Goal: Information Seeking & Learning: Learn about a topic

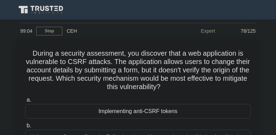
click at [17, 15] on link at bounding box center [42, 10] width 50 height 14
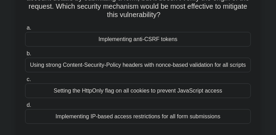
scroll to position [70, 0]
click at [197, 38] on div "Implementing anti-CSRF tokens" at bounding box center [137, 39] width 225 height 15
click at [25, 30] on input "a. Implementing anti-CSRF tokens" at bounding box center [25, 28] width 0 height 5
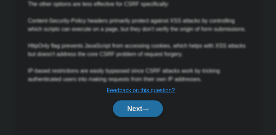
scroll to position [307, 0]
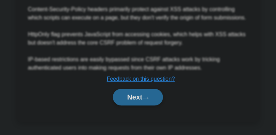
click at [122, 101] on button "Next" at bounding box center [138, 97] width 50 height 17
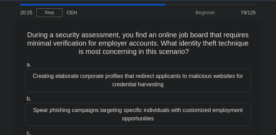
scroll to position [17, 0]
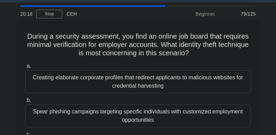
drag, startPoint x: 276, startPoint y: 30, endPoint x: 0, endPoint y: 62, distance: 277.1
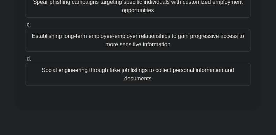
scroll to position [104, 0]
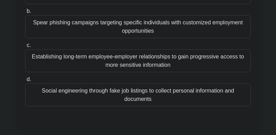
click at [244, 89] on div "Social engineering through fake job listings to collect personal information an…" at bounding box center [137, 95] width 225 height 23
click at [25, 82] on input "d. Social engineering through fake job listings to collect personal information…" at bounding box center [25, 79] width 0 height 5
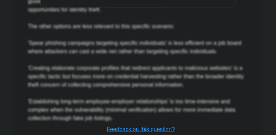
scroll to position [349, 0]
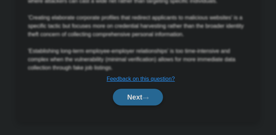
click at [143, 105] on button "Next" at bounding box center [138, 97] width 50 height 17
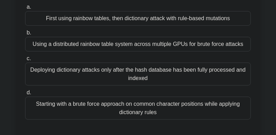
scroll to position [68, 0]
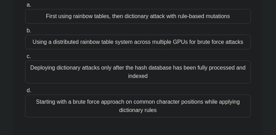
click at [180, 45] on div "Using a distributed rainbow table system across multiple GPUs for brute force a…" at bounding box center [137, 42] width 225 height 15
click at [25, 33] on input "b. Using a distributed rainbow table system across multiple GPUs for brute forc…" at bounding box center [25, 31] width 0 height 5
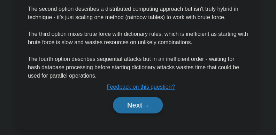
scroll to position [341, 0]
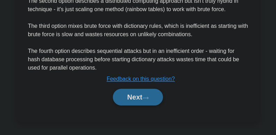
click at [134, 92] on button "Next" at bounding box center [138, 97] width 50 height 17
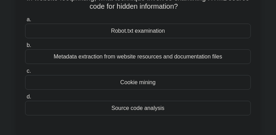
scroll to position [57, 0]
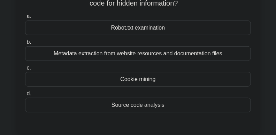
click at [157, 31] on div "Robot.txt examination" at bounding box center [137, 28] width 225 height 15
click at [25, 19] on input "a. Robot.txt examination" at bounding box center [25, 16] width 0 height 5
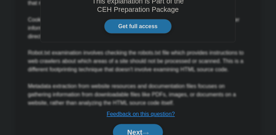
scroll to position [257, 0]
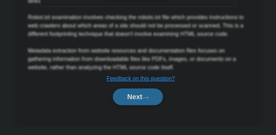
click at [146, 98] on icon at bounding box center [145, 98] width 6 height 4
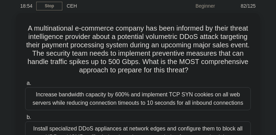
scroll to position [25, 0]
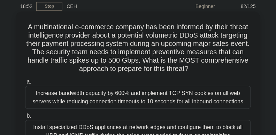
drag, startPoint x: 219, startPoint y: 68, endPoint x: 26, endPoint y: 25, distance: 196.8
click at [26, 25] on h5 "A multinational e-commerce company has been informed by their threat intelligen…" at bounding box center [137, 48] width 227 height 51
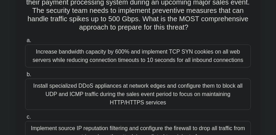
scroll to position [67, 0]
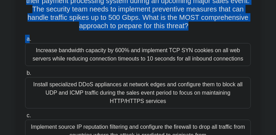
drag, startPoint x: 278, startPoint y: 43, endPoint x: 29, endPoint y: 34, distance: 249.6
click at [29, 34] on div "A multinational e-commerce company has been informed by their threat intelligen…" at bounding box center [138, 82] width 238 height 223
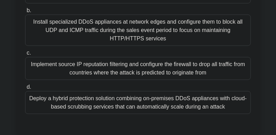
scroll to position [138, 0]
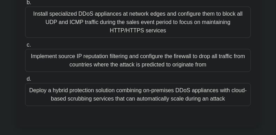
click at [232, 88] on div "Deploy a hybrid protection solution combining on-premises DDoS appliances with …" at bounding box center [137, 94] width 225 height 23
click at [25, 81] on input "d. Deploy a hybrid protection solution combining on-premises DDoS appliances wi…" at bounding box center [25, 79] width 0 height 5
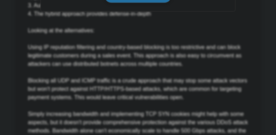
scroll to position [376, 0]
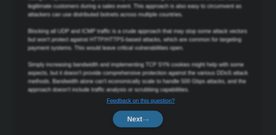
click at [122, 121] on button "Next" at bounding box center [138, 119] width 50 height 17
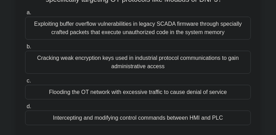
scroll to position [64, 0]
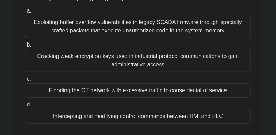
drag, startPoint x: 278, startPoint y: 44, endPoint x: 273, endPoint y: 22, distance: 22.9
click at [273, 21] on main "16:49 Stop CEH Beginner 83/125 Which of the following describes a Man-in-the-Mi…" at bounding box center [138, 132] width 276 height 354
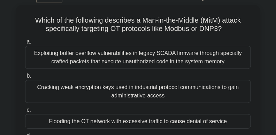
scroll to position [30, 0]
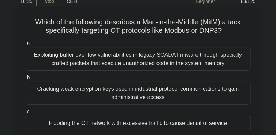
click at [210, 49] on div "Exploiting buffer overflow vulnerabilities in legacy SCADA firmware through spe…" at bounding box center [137, 59] width 225 height 23
click at [25, 46] on input "a. Exploiting buffer overflow vulnerabilities in legacy SCADA firmware through …" at bounding box center [25, 43] width 0 height 5
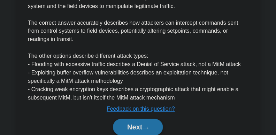
scroll to position [274, 0]
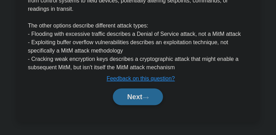
click at [157, 97] on button "Next" at bounding box center [138, 97] width 50 height 17
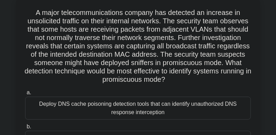
scroll to position [39, 0]
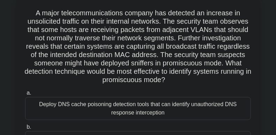
drag, startPoint x: 201, startPoint y: 83, endPoint x: 26, endPoint y: 6, distance: 191.9
click at [26, 6] on div "A major telecommunications company has detected an increase in unsolicited traf…" at bounding box center [138, 116] width 238 height 232
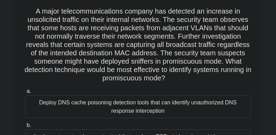
scroll to position [44, 0]
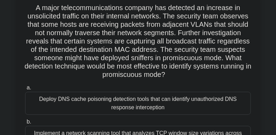
click at [210, 71] on h5 "A major telecommunications company has detected an increase in unsolicited traf…" at bounding box center [137, 41] width 227 height 76
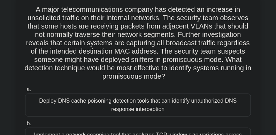
drag, startPoint x: 84, startPoint y: 61, endPoint x: 0, endPoint y: 39, distance: 86.3
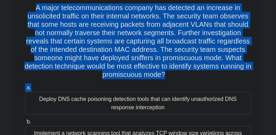
drag, startPoint x: 32, startPoint y: 8, endPoint x: 207, endPoint y: 83, distance: 190.2
click at [207, 83] on div "A major telecommunications company has detected an increase in unsolicited traf…" at bounding box center [138, 111] width 238 height 232
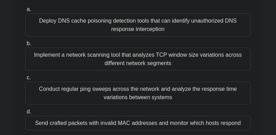
scroll to position [125, 0]
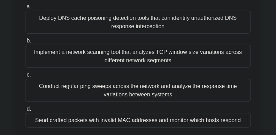
click at [212, 91] on div "Conduct regular ping sweeps across the network and analyze the response time va…" at bounding box center [137, 90] width 225 height 23
click at [25, 77] on input "c. Conduct regular ping sweeps across the network and analyze the response time…" at bounding box center [25, 75] width 0 height 5
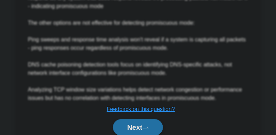
scroll to position [354, 0]
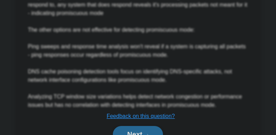
click at [152, 130] on button "Next" at bounding box center [138, 134] width 50 height 17
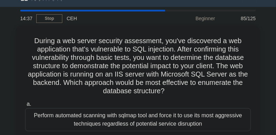
scroll to position [11, 0]
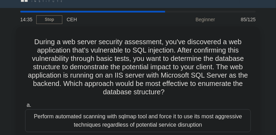
drag, startPoint x: 174, startPoint y: 93, endPoint x: 5, endPoint y: 39, distance: 177.4
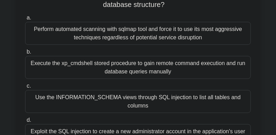
scroll to position [100, 0]
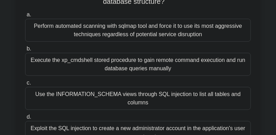
click at [196, 35] on div "Perform automated scanning with sqlmap tool and force it to use its most aggres…" at bounding box center [137, 30] width 225 height 23
click at [25, 17] on input "a. Perform automated scanning with sqlmap tool and force it to use its most agg…" at bounding box center [25, 15] width 0 height 5
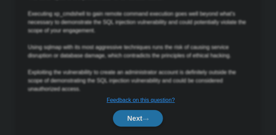
scroll to position [399, 0]
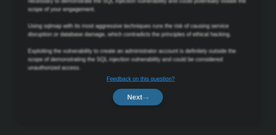
click at [140, 101] on button "Next" at bounding box center [138, 97] width 50 height 17
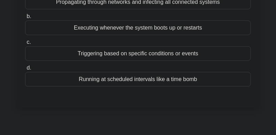
scroll to position [86, 0]
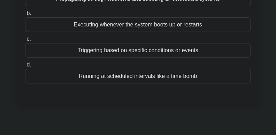
click at [169, 46] on div "Triggering based on specific conditions or events" at bounding box center [137, 50] width 225 height 15
click at [25, 41] on input "c. Triggering based on specific conditions or events" at bounding box center [25, 39] width 0 height 5
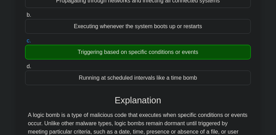
scroll to position [307, 0]
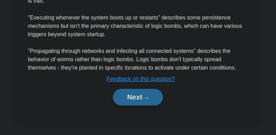
click at [138, 97] on button "Next" at bounding box center [138, 97] width 50 height 17
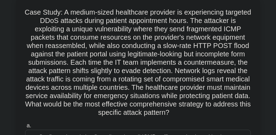
scroll to position [0, 0]
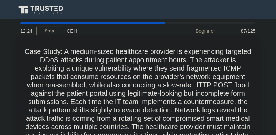
drag, startPoint x: 236, startPoint y: 111, endPoint x: 38, endPoint y: 54, distance: 205.2
click at [35, 53] on h5 "Case Study: A medium-sized healthcare provider is experiencing targeted DDoS at…" at bounding box center [137, 101] width 227 height 109
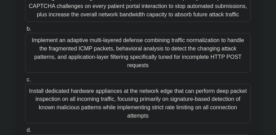
scroll to position [176, 0]
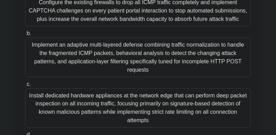
click at [261, 46] on div "Case Study: A medium-sized healthcare provider is experiencing targeted DDoS at…" at bounding box center [138, 30] width 251 height 337
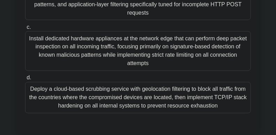
scroll to position [238, 0]
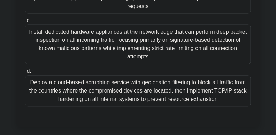
click at [239, 93] on div "Deploy a cloud-based scrubbing service with geolocation filtering to block all …" at bounding box center [137, 91] width 225 height 31
click at [25, 74] on input "d. Deploy a cloud-based scrubbing service with geolocation filtering to block a…" at bounding box center [25, 71] width 0 height 5
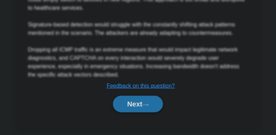
scroll to position [541, 0]
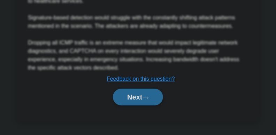
click at [149, 98] on icon at bounding box center [145, 98] width 6 height 4
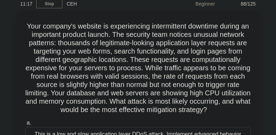
scroll to position [26, 0]
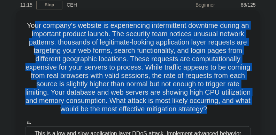
drag, startPoint x: 146, startPoint y: 119, endPoint x: 33, endPoint y: 19, distance: 151.1
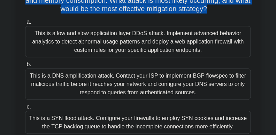
scroll to position [126, 0]
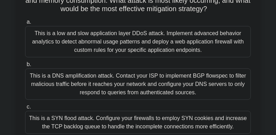
click at [245, 51] on div "This is a low and slow application layer DDoS attack. Implement advanced behavi…" at bounding box center [137, 41] width 225 height 31
click at [25, 24] on input "a. This is a low and slow application layer DDoS attack. Implement advanced beh…" at bounding box center [25, 22] width 0 height 5
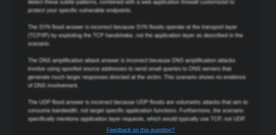
scroll to position [499, 0]
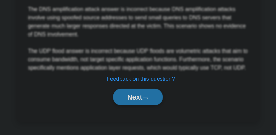
drag, startPoint x: 136, startPoint y: 95, endPoint x: 217, endPoint y: 109, distance: 82.0
click at [137, 95] on button "Next" at bounding box center [138, 97] width 50 height 17
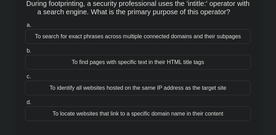
scroll to position [51, 0]
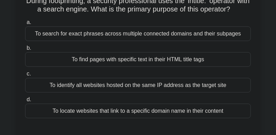
click at [211, 63] on div "To find pages with specific text in their HTML title tags" at bounding box center [137, 59] width 225 height 15
click at [25, 50] on input "b. To find pages with specific text in their HTML title tags" at bounding box center [25, 48] width 0 height 5
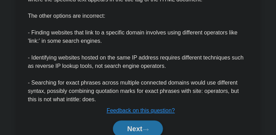
scroll to position [299, 0]
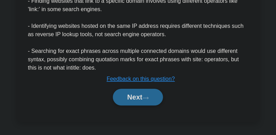
click at [145, 93] on button "Next" at bounding box center [138, 97] width 50 height 17
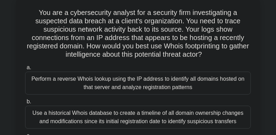
scroll to position [0, 0]
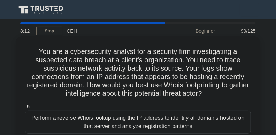
drag, startPoint x: 221, startPoint y: 91, endPoint x: 87, endPoint y: 67, distance: 135.3
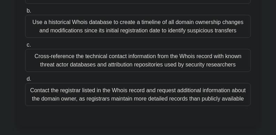
scroll to position [132, 0]
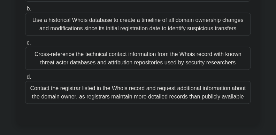
drag, startPoint x: 188, startPoint y: 95, endPoint x: 192, endPoint y: 96, distance: 4.2
click at [189, 96] on div "Contact the registrar listed in the Whois record and request additional informa…" at bounding box center [137, 92] width 225 height 23
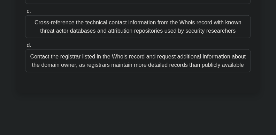
scroll to position [150, 0]
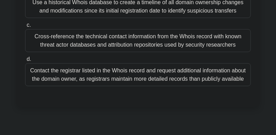
click at [203, 74] on div "Contact the registrar listed in the Whois record and request additional informa…" at bounding box center [137, 74] width 225 height 23
click at [25, 62] on input "d. Contact the registrar listed in the Whois record and request additional info…" at bounding box center [25, 59] width 0 height 5
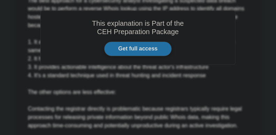
scroll to position [399, 0]
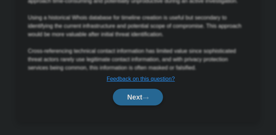
click at [148, 101] on button "Next" at bounding box center [138, 97] width 50 height 17
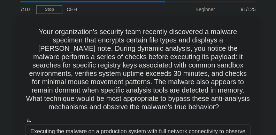
scroll to position [18, 0]
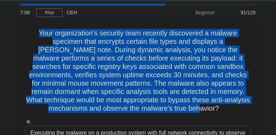
drag, startPoint x: 175, startPoint y: 110, endPoint x: 33, endPoint y: 34, distance: 161.4
click at [33, 34] on h5 "Your organization's security team recently discovered a malware specimen that e…" at bounding box center [137, 71] width 227 height 84
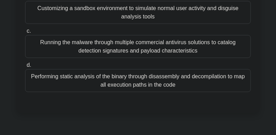
scroll to position [180, 0]
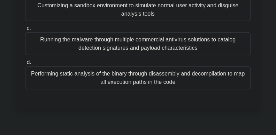
click at [187, 16] on div "Customizing a sandbox environment to simulate normal user activity and disguise…" at bounding box center [137, 9] width 225 height 23
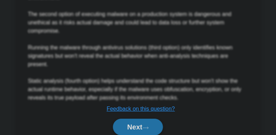
scroll to position [440, 0]
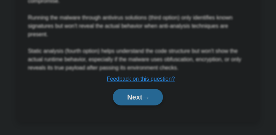
click at [149, 96] on icon at bounding box center [145, 98] width 6 height 4
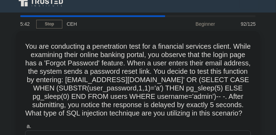
scroll to position [7, 0]
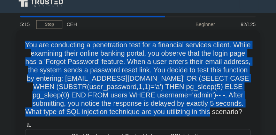
drag, startPoint x: 220, startPoint y: 118, endPoint x: 21, endPoint y: 38, distance: 215.3
click at [21, 38] on div "You are conducting a penetration test for a financial services client. While ex…" at bounding box center [138, 135] width 238 height 207
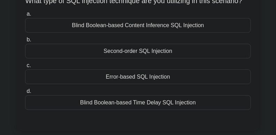
scroll to position [114, 0]
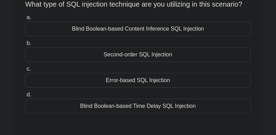
click at [162, 110] on div "Blind Boolean-based Time Delay SQL Injection" at bounding box center [137, 106] width 225 height 15
click at [25, 97] on input "d. Blind Boolean-based Time Delay SQL Injection" at bounding box center [25, 95] width 0 height 5
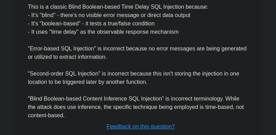
scroll to position [424, 0]
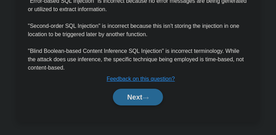
click at [137, 98] on button "Next" at bounding box center [138, 97] width 50 height 17
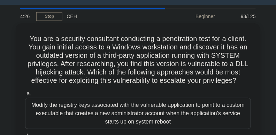
scroll to position [0, 0]
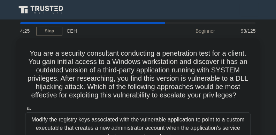
drag, startPoint x: 240, startPoint y: 94, endPoint x: 0, endPoint y: 39, distance: 246.7
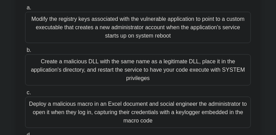
scroll to position [101, 0]
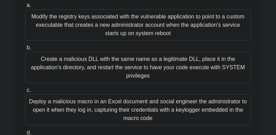
click at [189, 65] on div "Create a malicious DLL with the same name as a legitimate DLL, place it in the …" at bounding box center [137, 67] width 225 height 31
click at [25, 50] on input "b. Create a malicious DLL with the same name as a legitimate DLL, place it in t…" at bounding box center [25, 48] width 0 height 5
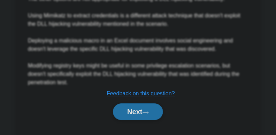
scroll to position [399, 0]
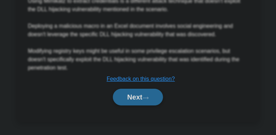
click at [139, 95] on button "Next" at bounding box center [138, 97] width 50 height 17
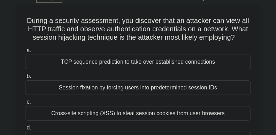
scroll to position [0, 0]
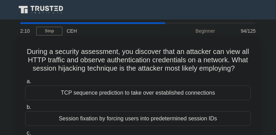
drag, startPoint x: 58, startPoint y: 56, endPoint x: 258, endPoint y: 72, distance: 200.4
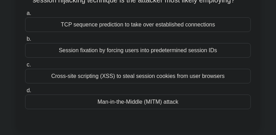
scroll to position [71, 0]
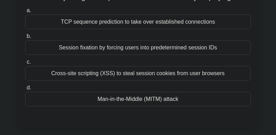
click at [176, 101] on div "Man-in-the-Middle (MITM) attack" at bounding box center [137, 99] width 225 height 15
click at [25, 90] on input "d. Man-in-the-Middle (MITM) attack" at bounding box center [25, 88] width 0 height 5
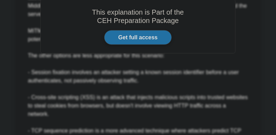
scroll to position [290, 0]
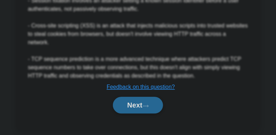
click at [150, 97] on button "Next" at bounding box center [138, 105] width 50 height 17
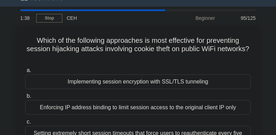
scroll to position [0, 0]
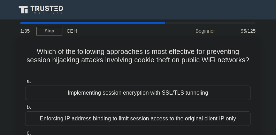
drag, startPoint x: 152, startPoint y: 70, endPoint x: 25, endPoint y: 52, distance: 127.5
click at [25, 52] on h5 "Which of the following approaches is most effective for preventing session hija…" at bounding box center [137, 60] width 227 height 26
click at [75, 72] on h5 "Which of the following approaches is most effective for preventing session hija…" at bounding box center [137, 60] width 227 height 26
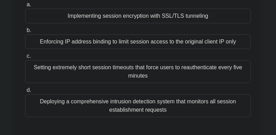
scroll to position [84, 0]
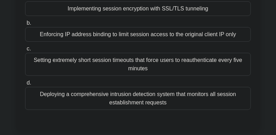
click at [135, 18] on div "a. Implementing session encryption with SSL/TLS tunneling b. Enforcing IP addre…" at bounding box center [138, 52] width 234 height 120
click at [136, 16] on div "a. Implementing session encryption with SSL/TLS tunneling b. Enforcing IP addre…" at bounding box center [138, 52] width 234 height 120
click at [180, 18] on div "a. Implementing session encryption with SSL/TLS tunneling b. Enforcing IP addre…" at bounding box center [138, 52] width 234 height 120
click at [181, 13] on div "Implementing session encryption with SSL/TLS tunneling" at bounding box center [137, 8] width 225 height 15
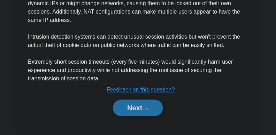
scroll to position [332, 0]
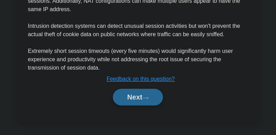
click at [143, 97] on button "Next" at bounding box center [138, 97] width 50 height 17
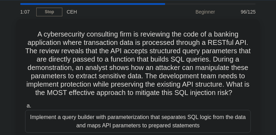
scroll to position [17, 0]
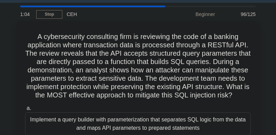
drag, startPoint x: 239, startPoint y: 98, endPoint x: 3, endPoint y: 17, distance: 248.9
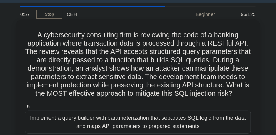
click at [238, 92] on h5 "A cybersecurity consulting firm is reviewing the code of a banking application …" at bounding box center [137, 64] width 227 height 67
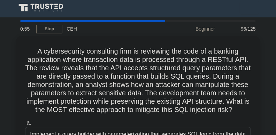
scroll to position [0, 0]
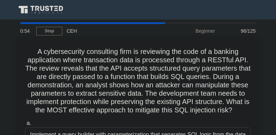
click at [116, 84] on h5 "A cybersecurity consulting firm is reviewing the code of a banking application …" at bounding box center [137, 80] width 227 height 67
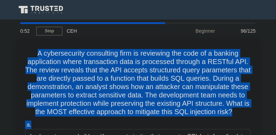
drag, startPoint x: 32, startPoint y: 52, endPoint x: 278, endPoint y: 124, distance: 256.1
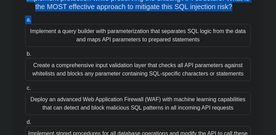
scroll to position [103, 0]
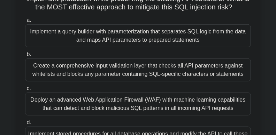
click at [259, 64] on div "A cybersecurity consulting firm is reviewing the code of a banking application …" at bounding box center [138, 51] width 244 height 237
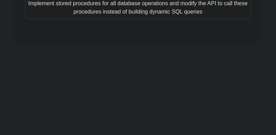
click at [160, 15] on div "Implement stored procedures for all database operations and modify the API to c…" at bounding box center [137, 7] width 225 height 23
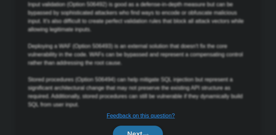
scroll to position [441, 0]
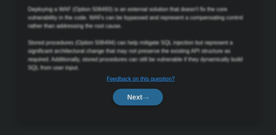
click at [140, 98] on button "Next" at bounding box center [138, 97] width 50 height 17
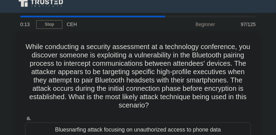
scroll to position [0, 0]
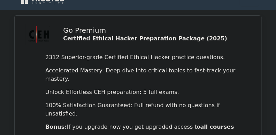
scroll to position [118, 0]
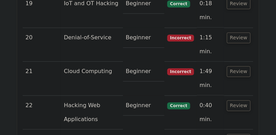
scroll to position [1979, 0]
